Goal: Task Accomplishment & Management: Use online tool/utility

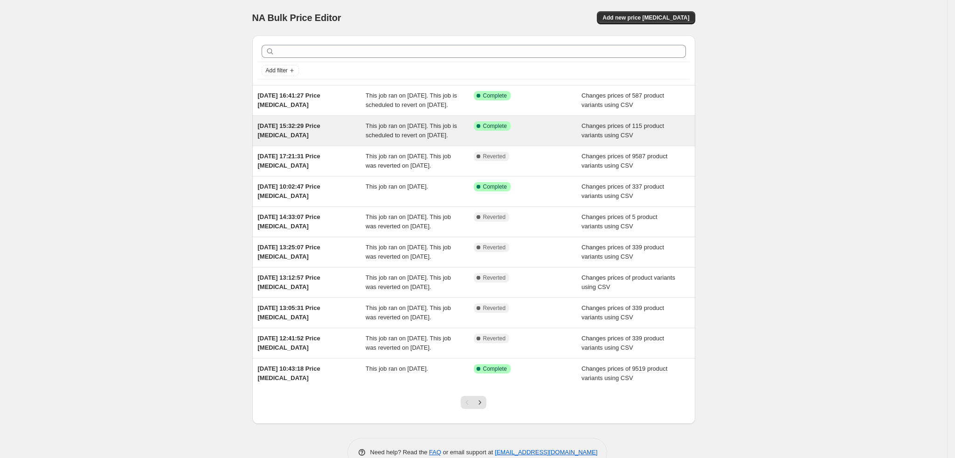
click at [320, 135] on span "[DATE] 15:32:29 Price [MEDICAL_DATA]" at bounding box center [289, 130] width 63 height 16
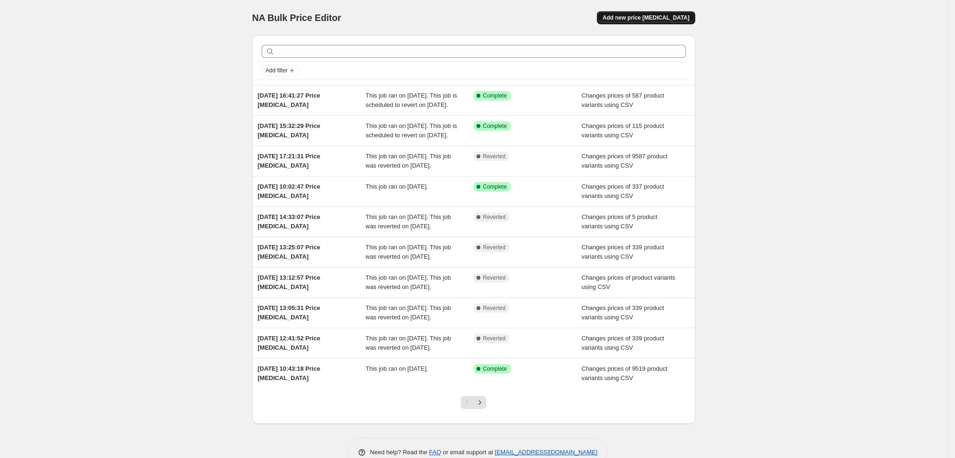
click at [656, 23] on button "Add new price [MEDICAL_DATA]" at bounding box center [646, 17] width 98 height 13
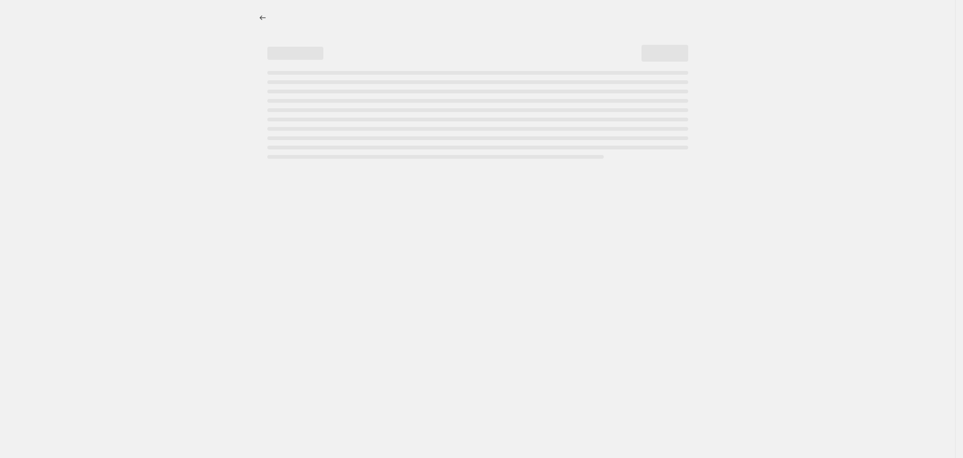
select select "percentage"
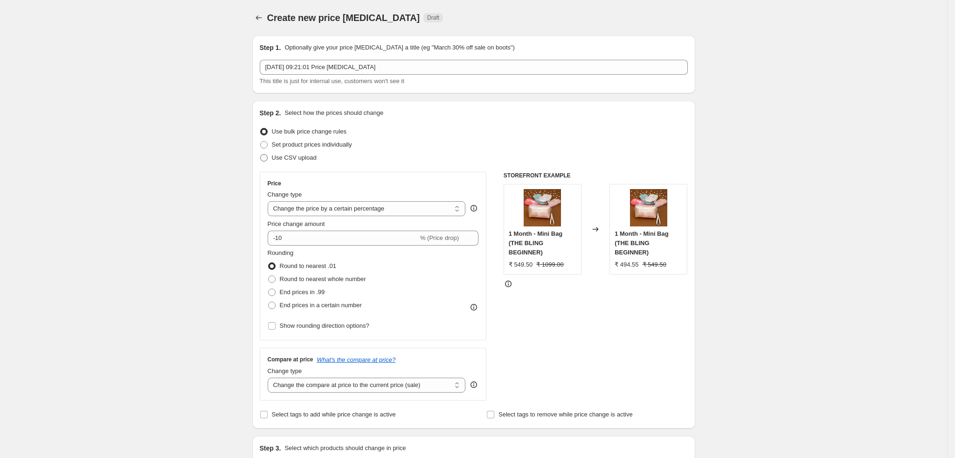
click at [310, 160] on span "Use CSV upload" at bounding box center [294, 157] width 45 height 7
click at [261, 154] on input "Use CSV upload" at bounding box center [260, 154] width 0 height 0
radio input "true"
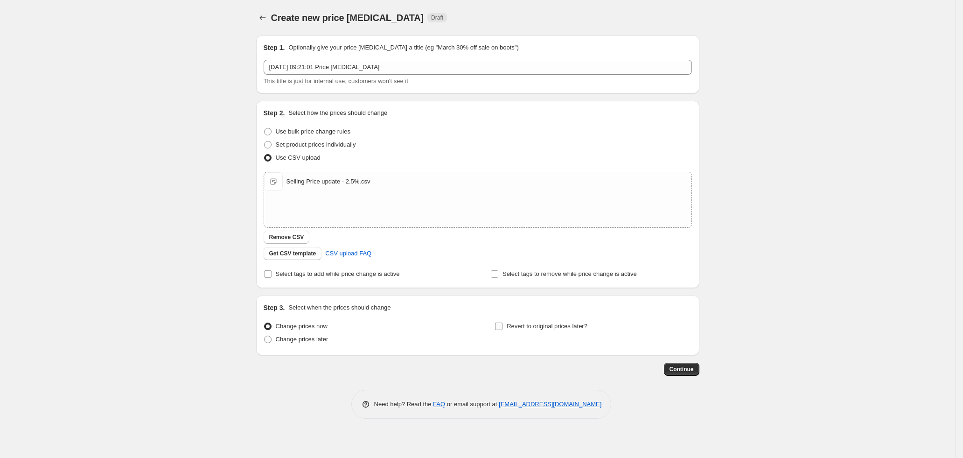
click at [574, 324] on span "Revert to original prices later?" at bounding box center [547, 325] width 81 height 7
click at [502, 324] on input "Revert to original prices later?" at bounding box center [498, 325] width 7 height 7
checkbox input "true"
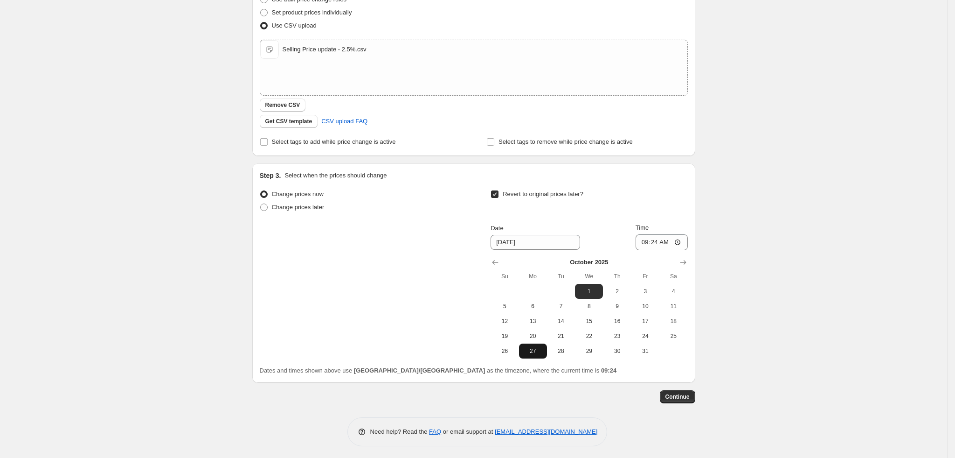
scroll to position [135, 0]
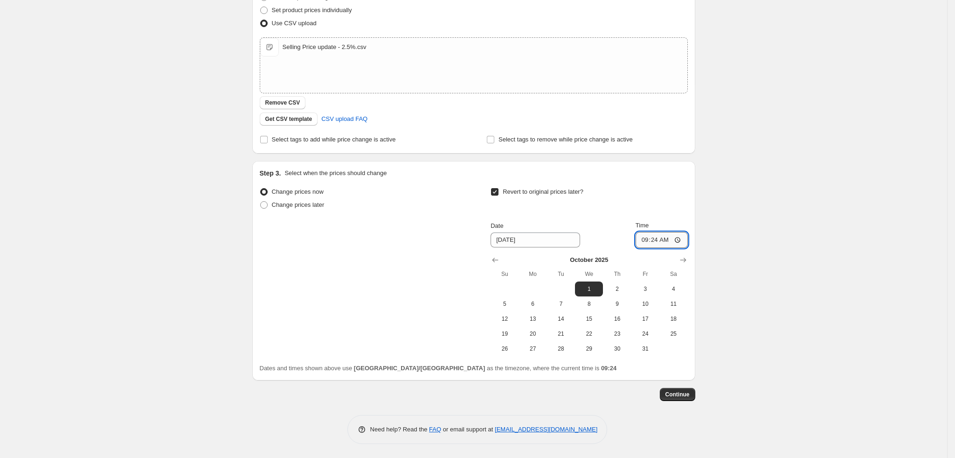
click at [656, 243] on input "09:24" at bounding box center [662, 240] width 52 height 16
type input "00:15"
click at [679, 395] on span "Continue" at bounding box center [678, 393] width 24 height 7
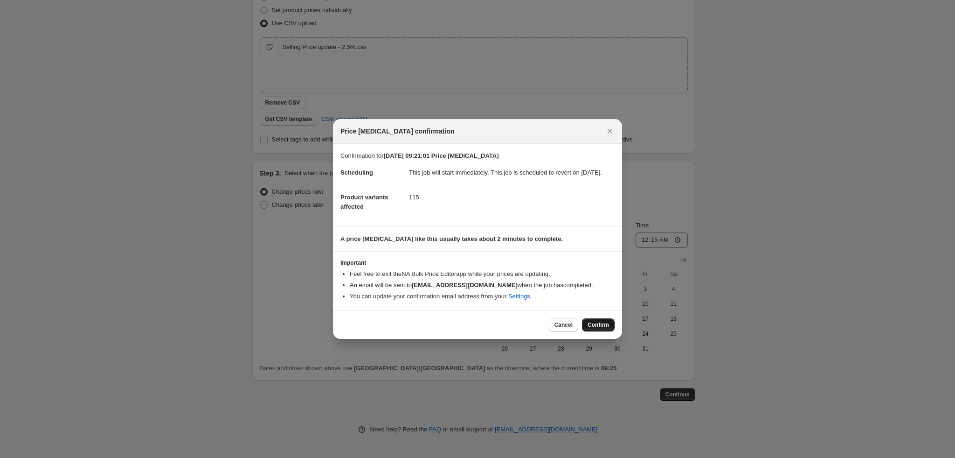
click at [603, 327] on span "Confirm" at bounding box center [598, 324] width 21 height 7
